Goal: Information Seeking & Learning: Learn about a topic

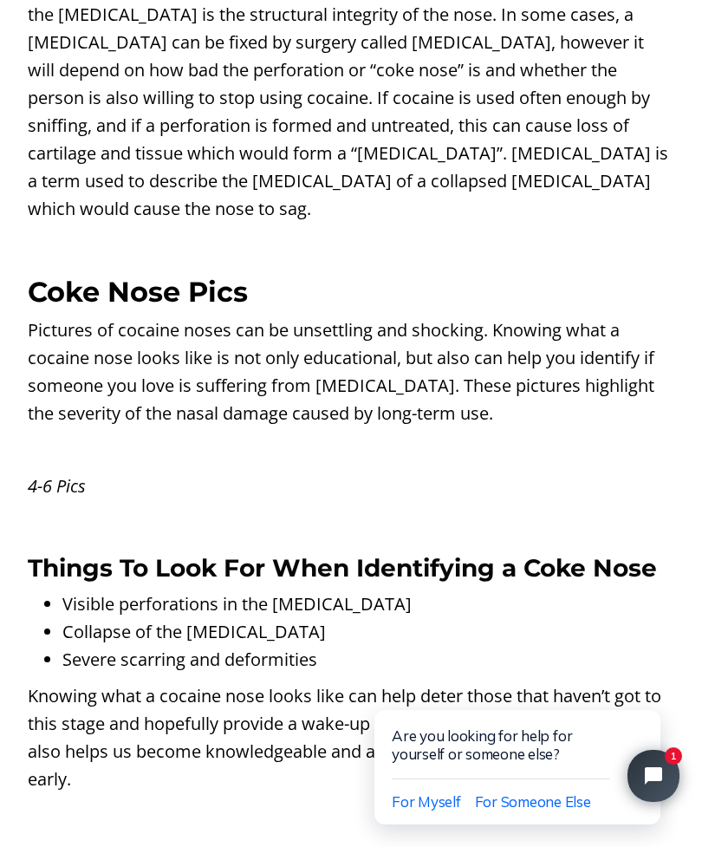
scroll to position [3726, 0]
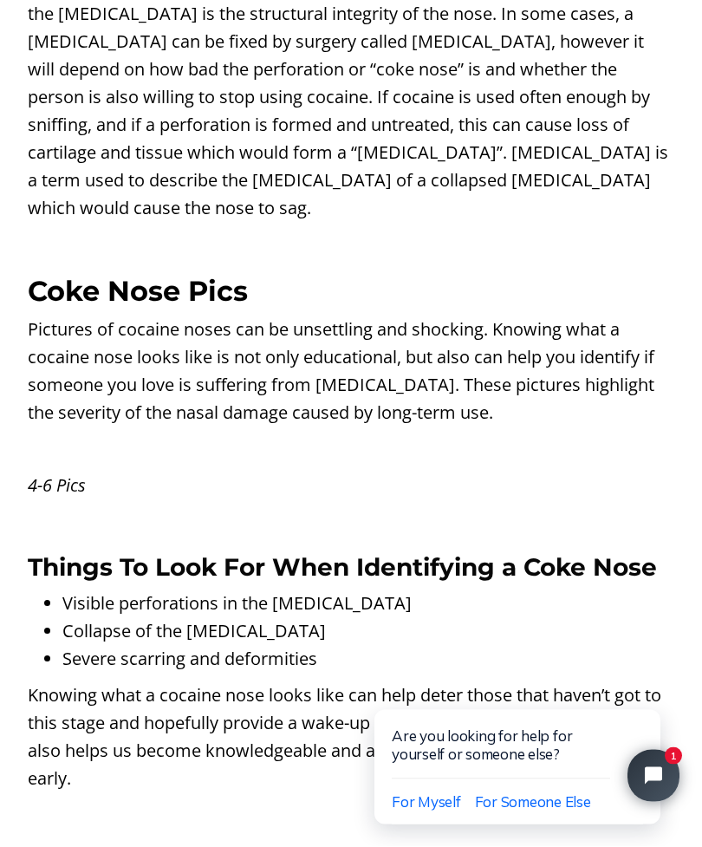
click at [45, 473] on em "4-6 Pics" at bounding box center [57, 484] width 58 height 23
click at [76, 324] on p "Pictures of cocaine noses can be unsettling and shocking. Knowing what a cocain…" at bounding box center [351, 371] width 647 height 111
click at [67, 274] on strong "Coke Nose Pics" at bounding box center [138, 291] width 220 height 34
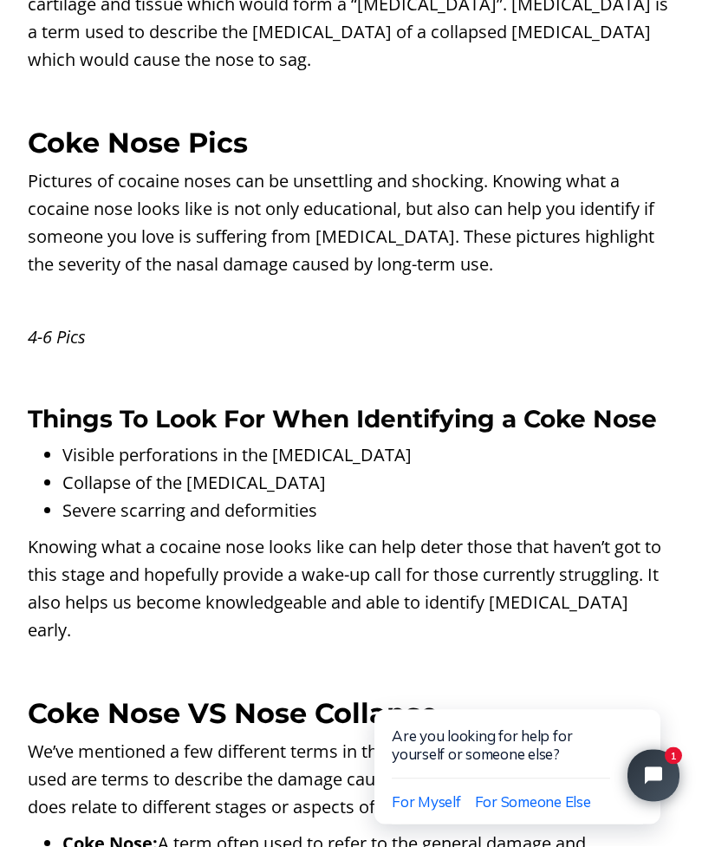
scroll to position [3859, 0]
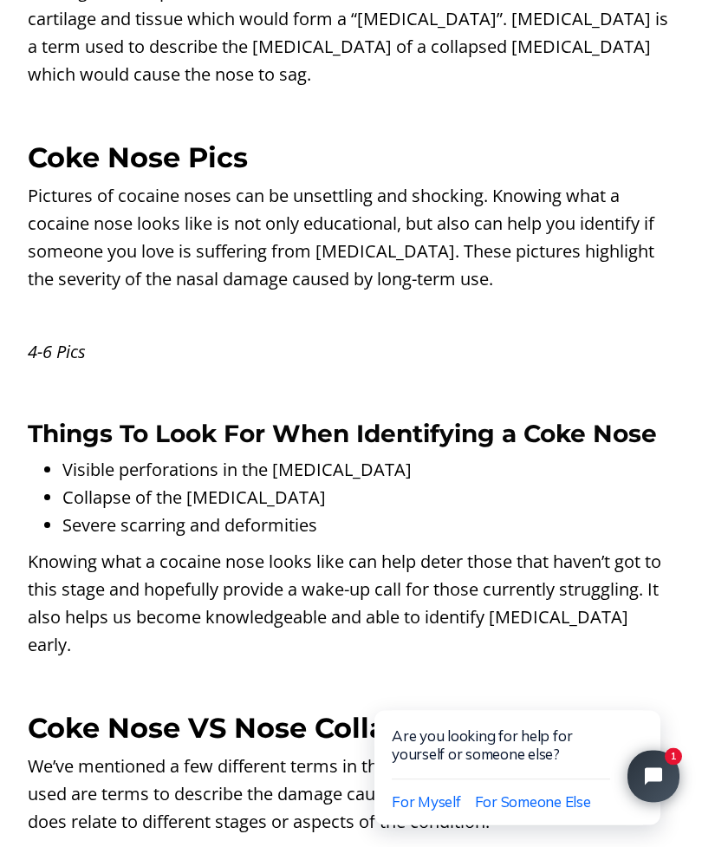
click at [48, 340] on em "4-6 Pics" at bounding box center [57, 351] width 58 height 23
click at [43, 340] on em "4-6 Pics" at bounding box center [57, 351] width 58 height 23
click at [51, 340] on em "4-6 Pics" at bounding box center [57, 351] width 58 height 23
click at [49, 340] on em "4-6 Pics" at bounding box center [57, 351] width 58 height 23
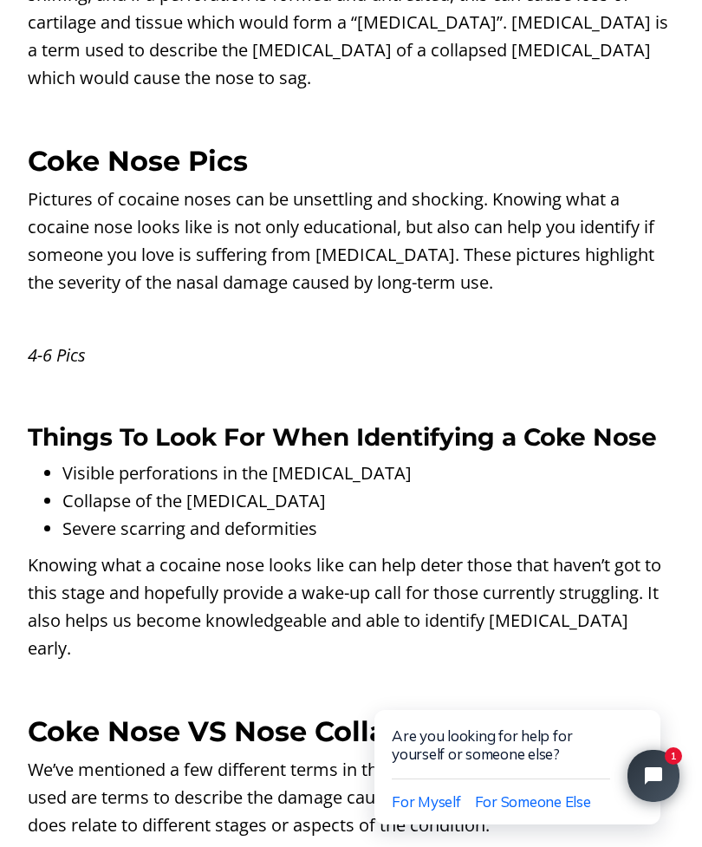
scroll to position [3857, 0]
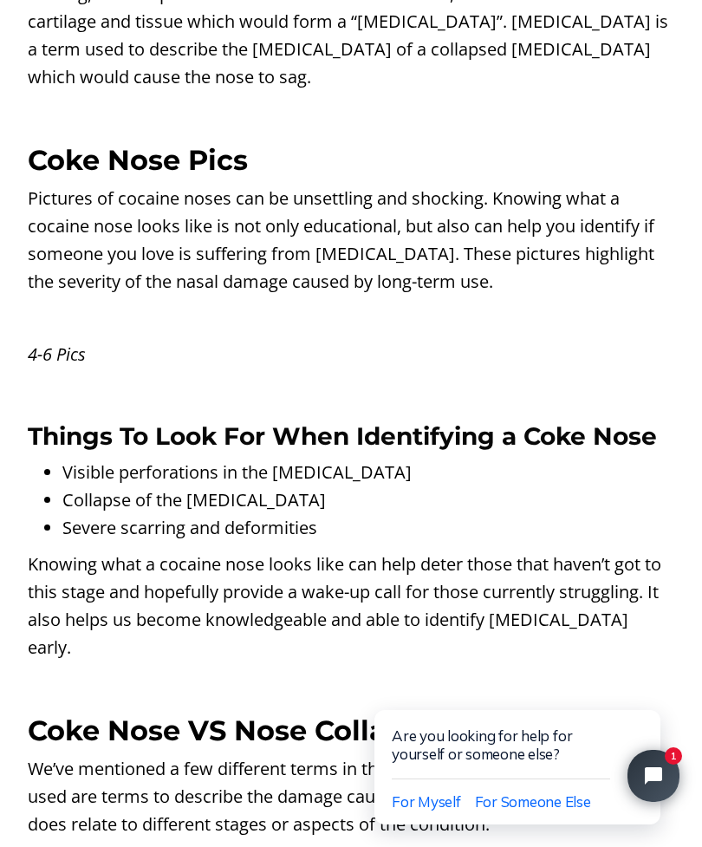
click at [98, 143] on strong "Coke Nose Pics" at bounding box center [138, 160] width 220 height 34
click at [124, 211] on p "Pictures of cocaine noses can be unsettling and shocking. Knowing what a cocain…" at bounding box center [351, 240] width 647 height 111
click at [111, 217] on p "Pictures of cocaine noses can be unsettling and shocking. Knowing what a cocain…" at bounding box center [351, 240] width 647 height 111
click at [111, 212] on p "Pictures of cocaine noses can be unsettling and shocking. Knowing what a cocain…" at bounding box center [351, 240] width 647 height 111
click at [101, 207] on p "Pictures of cocaine noses can be unsettling and shocking. Knowing what a cocain…" at bounding box center [351, 240] width 647 height 111
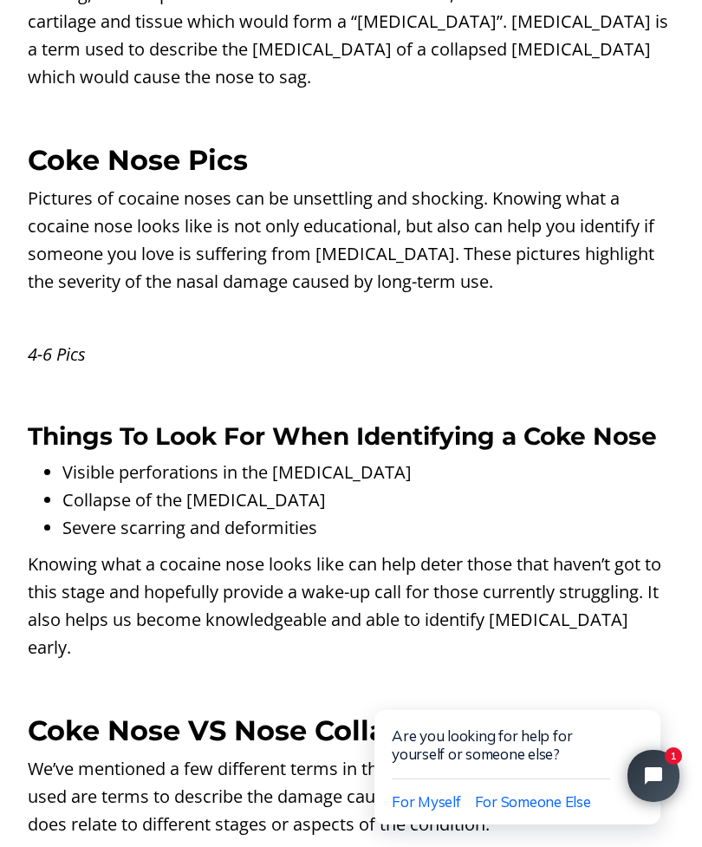
click at [105, 216] on p "Pictures of cocaine noses can be unsettling and shocking. Knowing what a cocain…" at bounding box center [351, 240] width 647 height 111
click at [100, 215] on p "Pictures of cocaine noses can be unsettling and shocking. Knowing what a cocain…" at bounding box center [351, 240] width 647 height 111
click at [84, 210] on p "Pictures of cocaine noses can be unsettling and shocking. Knowing what a cocain…" at bounding box center [351, 240] width 647 height 111
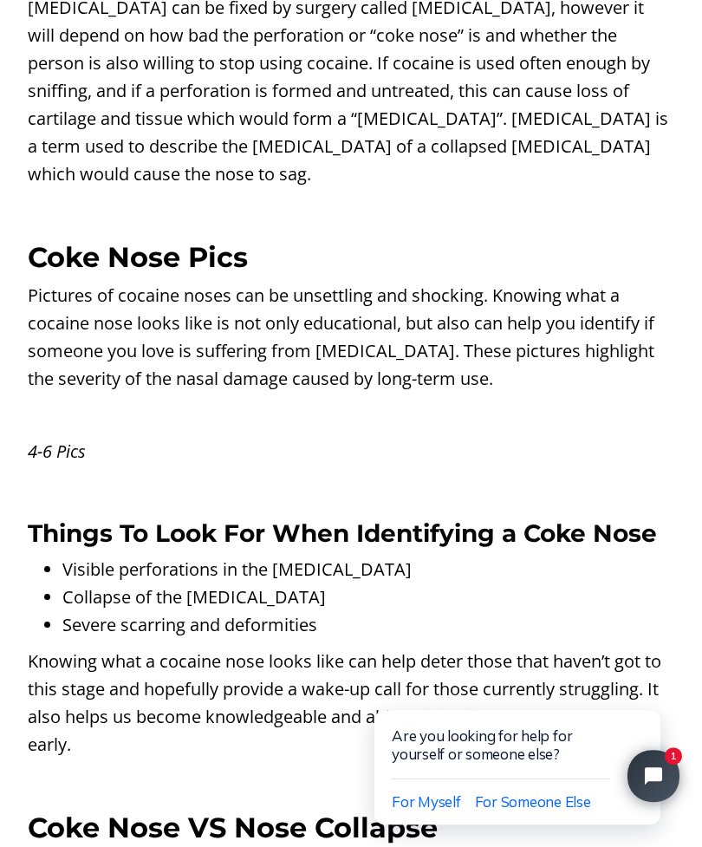
scroll to position [3755, 0]
